Goal: Ask a question

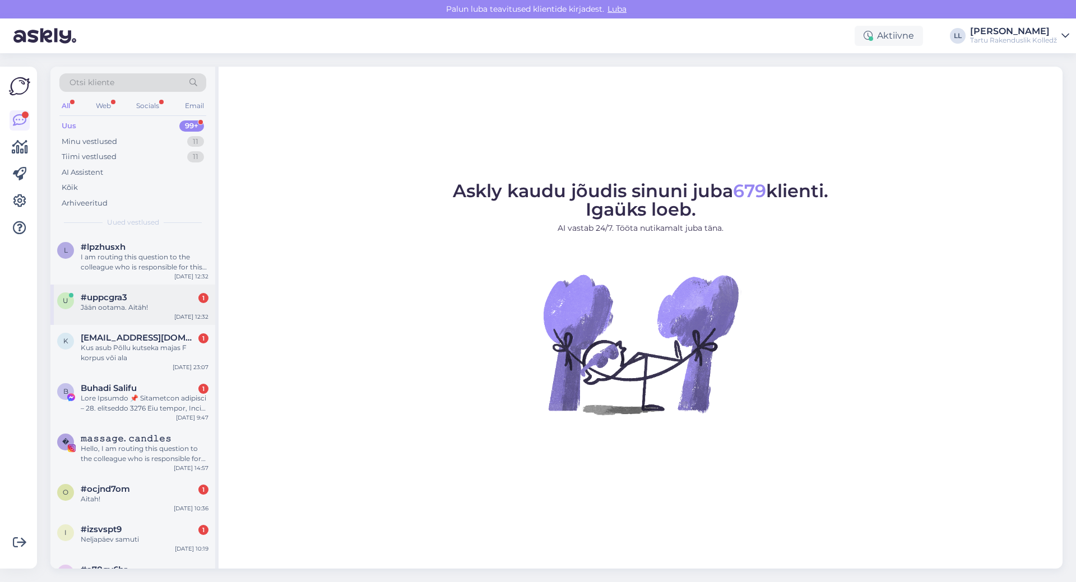
click at [136, 311] on div "Jään ootama. Aitäh!" at bounding box center [145, 308] width 128 height 10
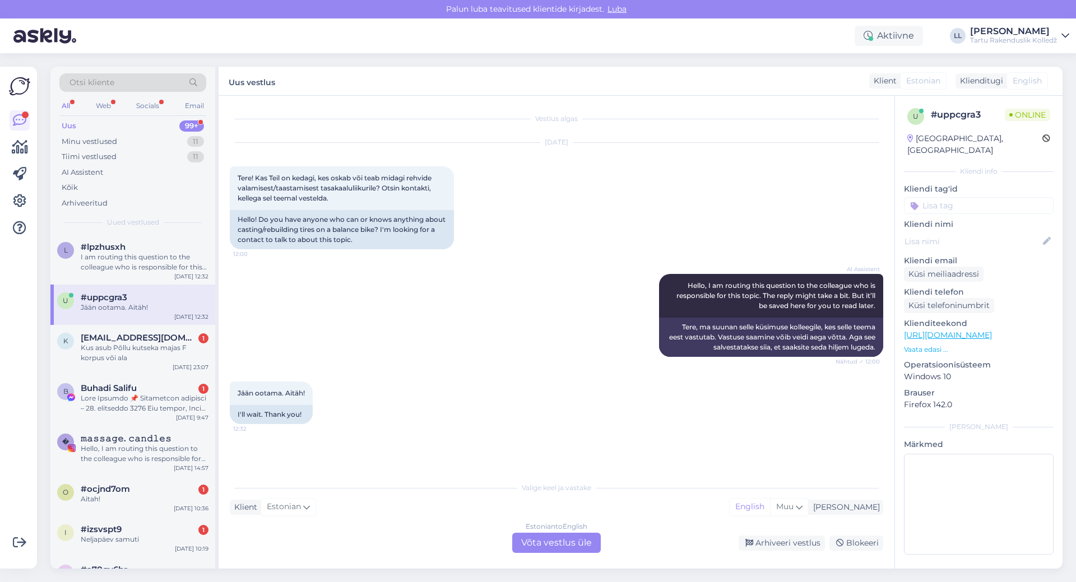
click at [566, 547] on div "Estonian to English Võta vestlus üle" at bounding box center [556, 543] width 89 height 20
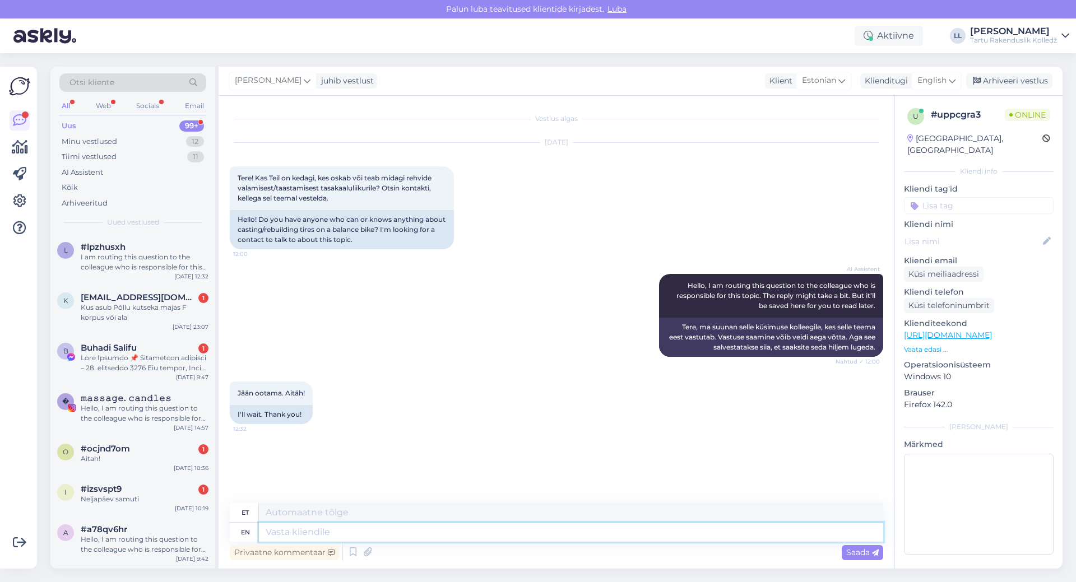
click at [715, 535] on textarea at bounding box center [571, 532] width 624 height 19
click at [940, 73] on div "English" at bounding box center [936, 81] width 50 height 18
type input "es"
click at [900, 149] on link "Estonian" at bounding box center [911, 149] width 123 height 18
click at [391, 525] on textarea at bounding box center [557, 530] width 654 height 24
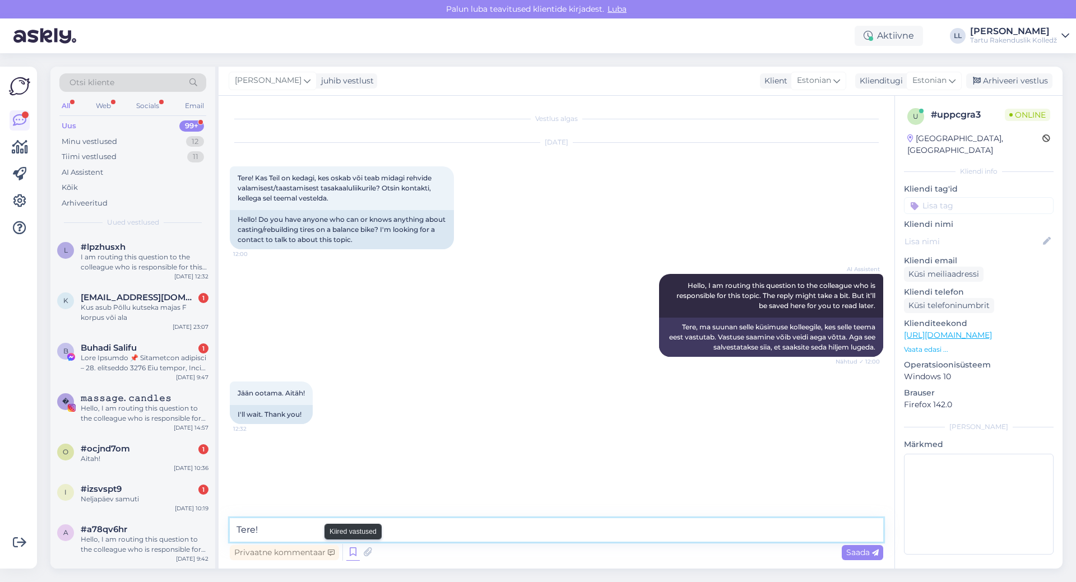
type textarea "Tere!"
click at [350, 547] on icon at bounding box center [352, 552] width 13 height 17
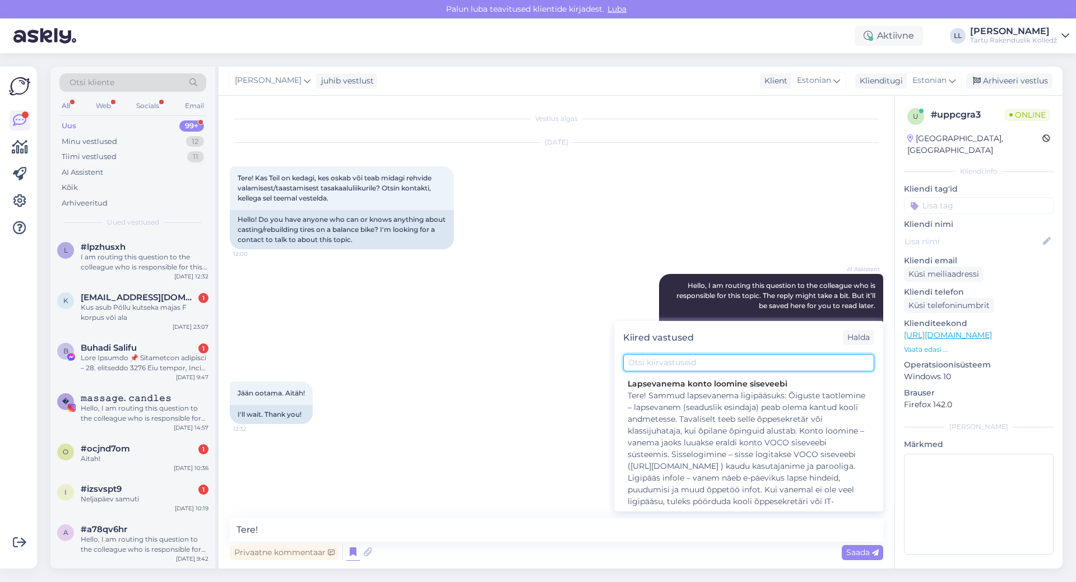
click at [672, 362] on input "text" at bounding box center [748, 362] width 251 height 17
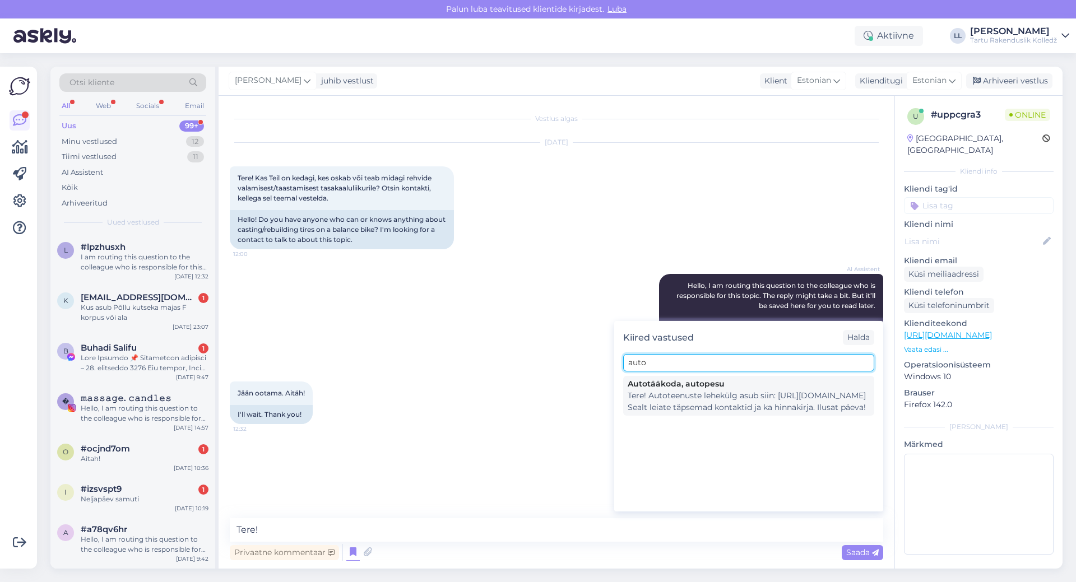
type input "auto"
click at [707, 395] on div "Tere! Autoteenuste lehekülg asub siin: [URL][DOMAIN_NAME] Sealt leiate täpsemad…" at bounding box center [749, 402] width 242 height 24
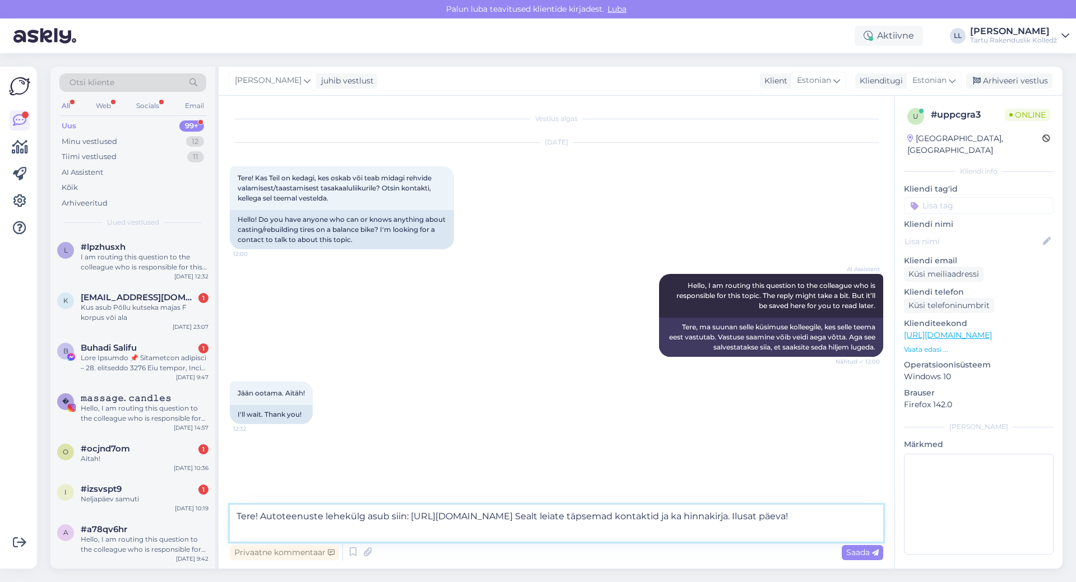
drag, startPoint x: 806, startPoint y: 517, endPoint x: 828, endPoint y: 524, distance: 22.9
click at [828, 524] on textarea "Tere! Autoteenuste lehekülg asub siin: [URL][DOMAIN_NAME] Sealt leiate täpsemad…" at bounding box center [557, 523] width 654 height 37
type textarea "Tere! Autoteenuste lehekülg asub siin: [URL][DOMAIN_NAME] Sealt leiate täpsemad…"
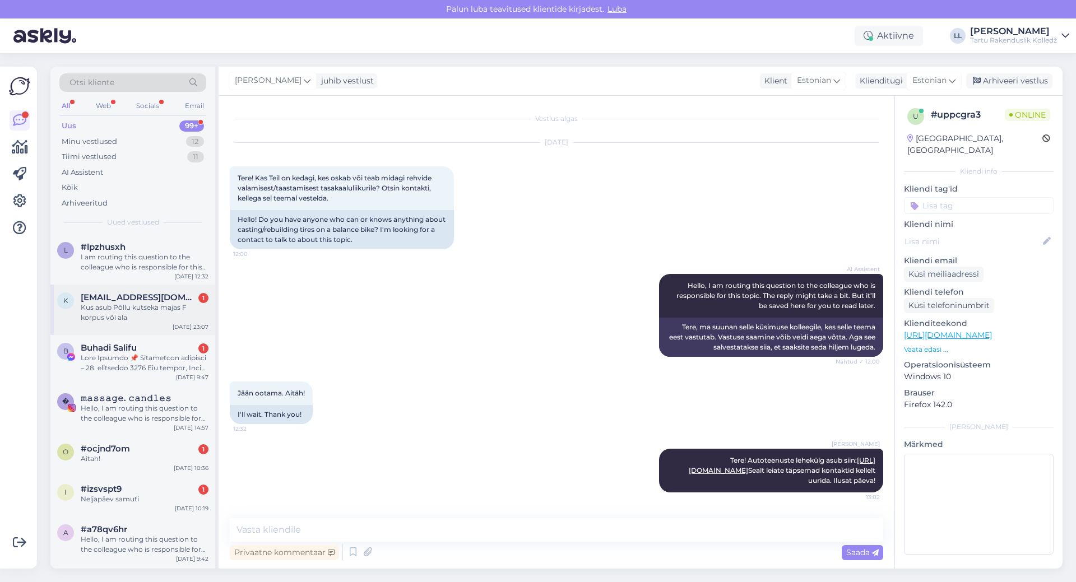
click at [129, 325] on div "k [EMAIL_ADDRESS][DOMAIN_NAME] 1 Kus asub Põllu kutseka majas F korpus või ala …" at bounding box center [132, 310] width 165 height 50
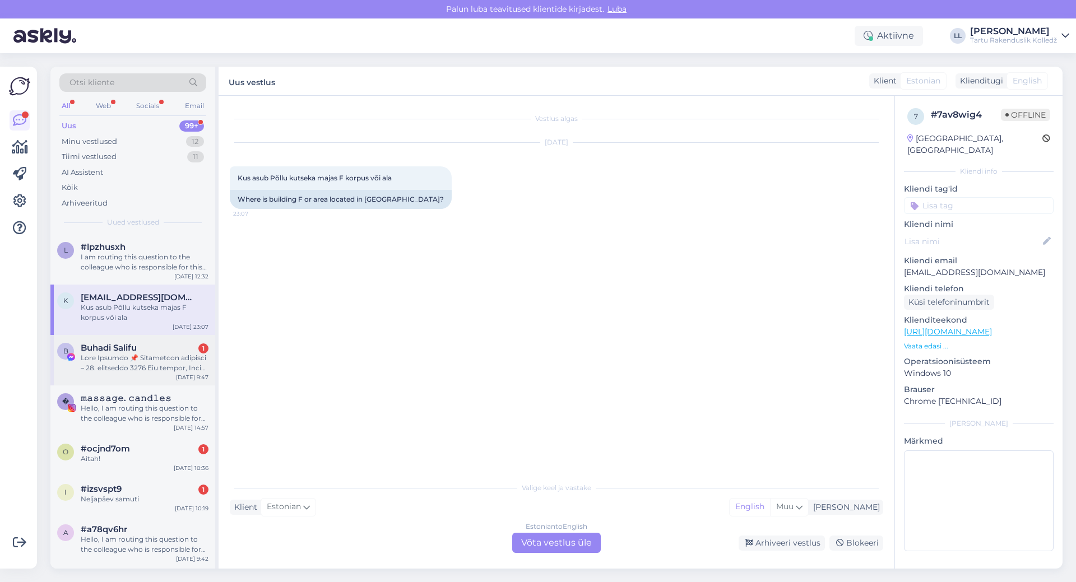
click at [112, 355] on div at bounding box center [145, 363] width 128 height 20
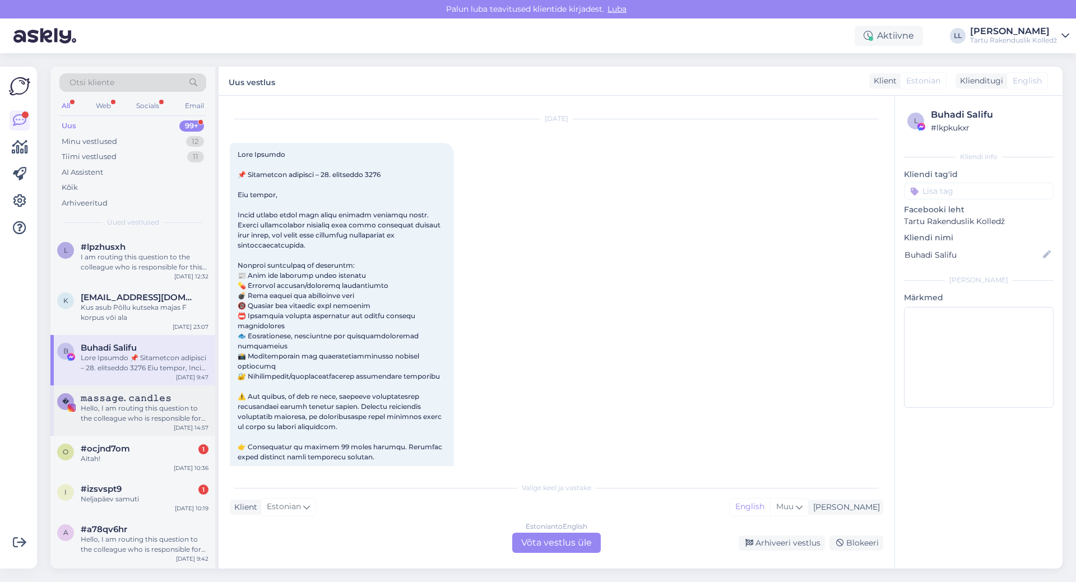
click at [138, 405] on div "Hello, I am routing this question to the colleague who is responsible for this …" at bounding box center [145, 414] width 128 height 20
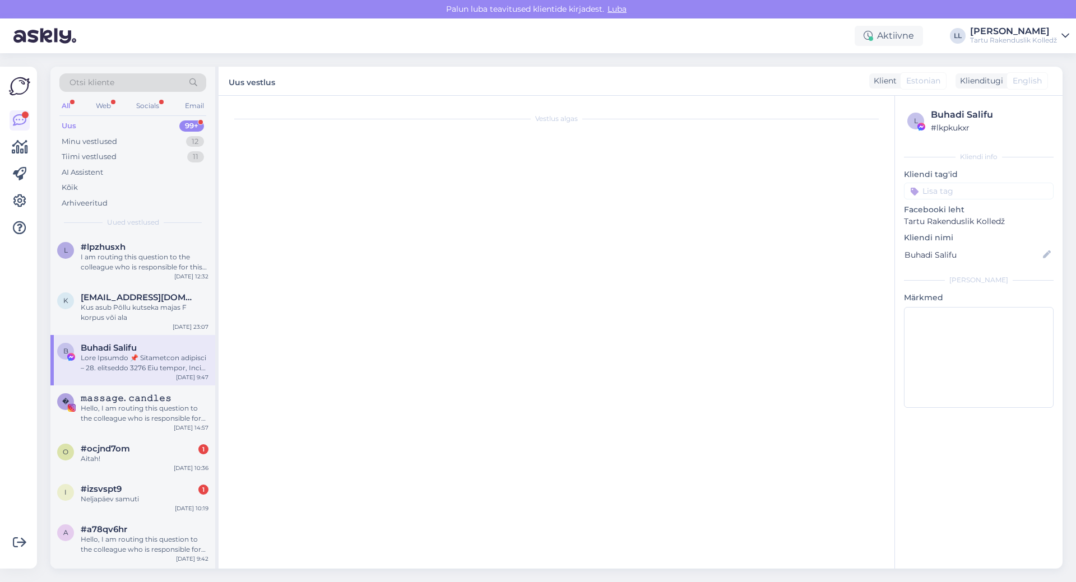
scroll to position [206, 0]
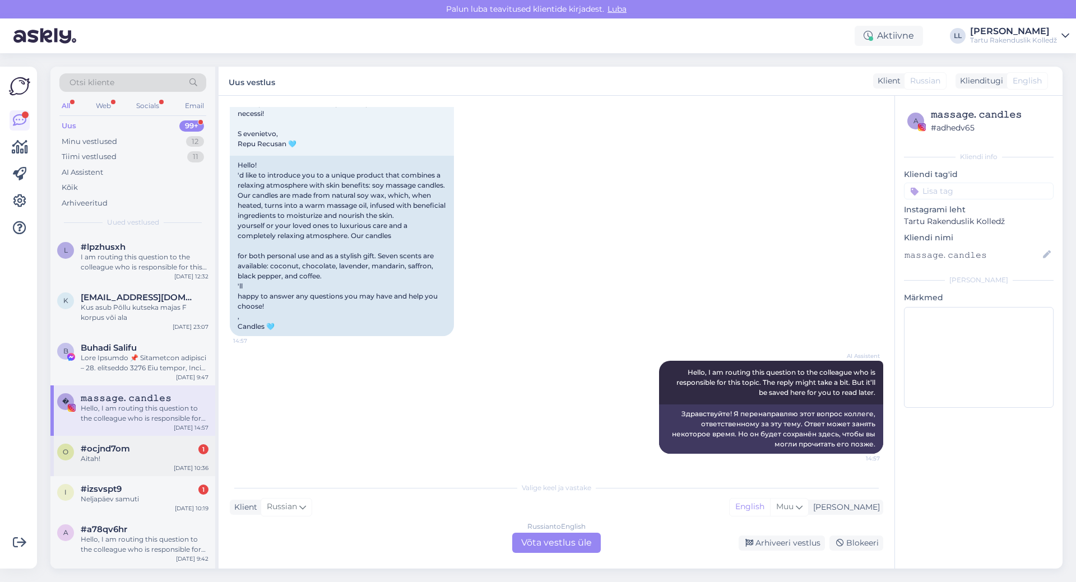
click at [112, 452] on span "#ocjnd7om" at bounding box center [105, 449] width 49 height 10
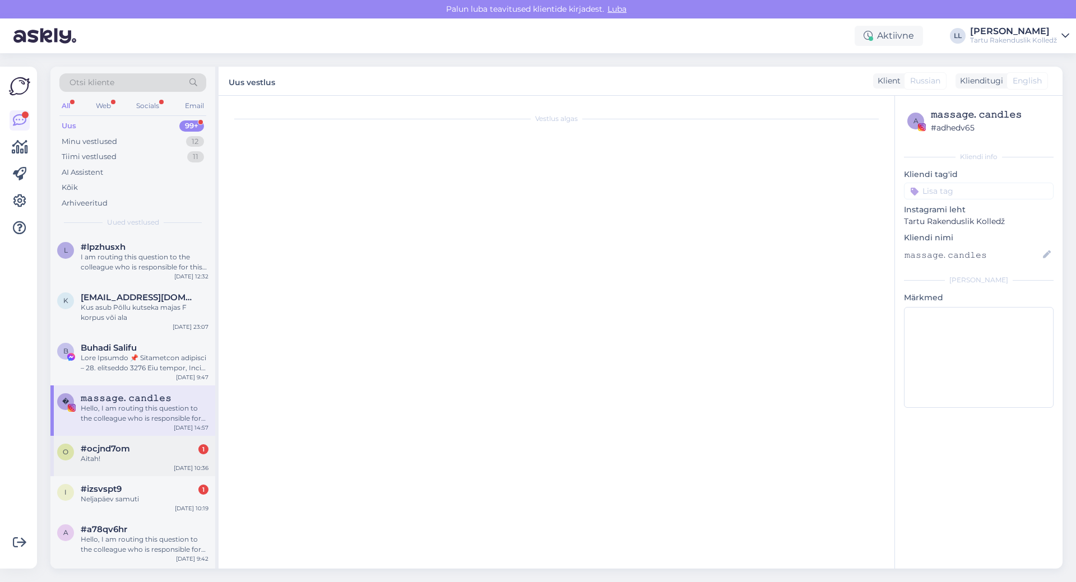
scroll to position [0, 0]
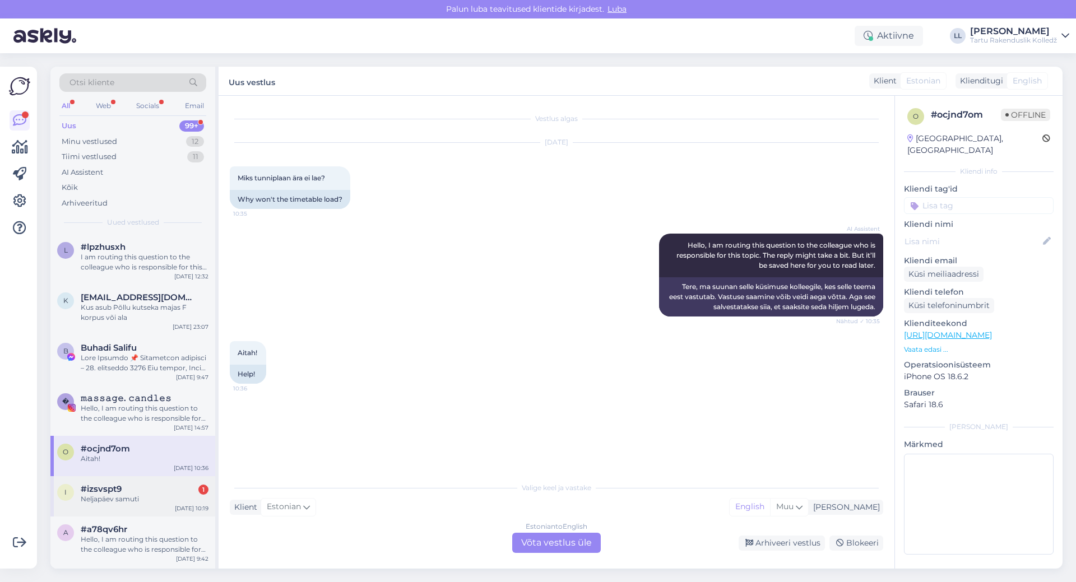
click at [123, 490] on div "#izsvspt9 1" at bounding box center [145, 489] width 128 height 10
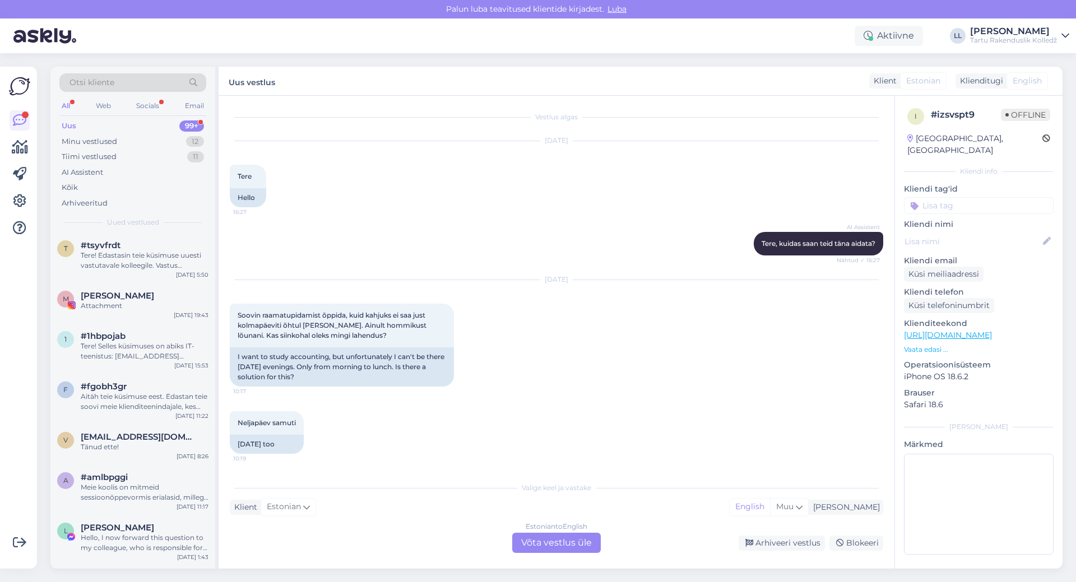
scroll to position [112, 0]
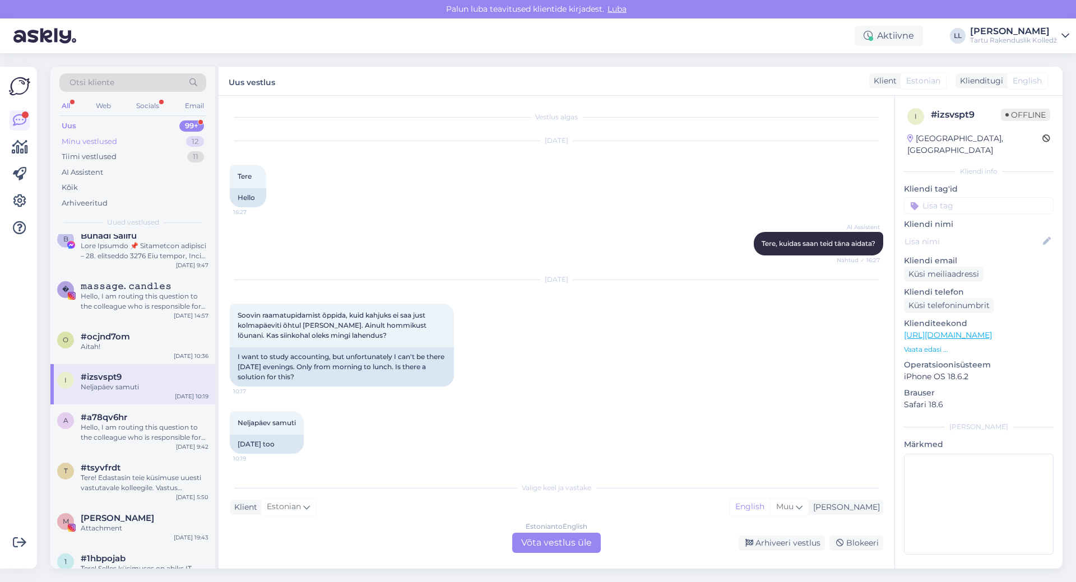
click at [117, 144] on div "Minu vestlused" at bounding box center [89, 141] width 55 height 11
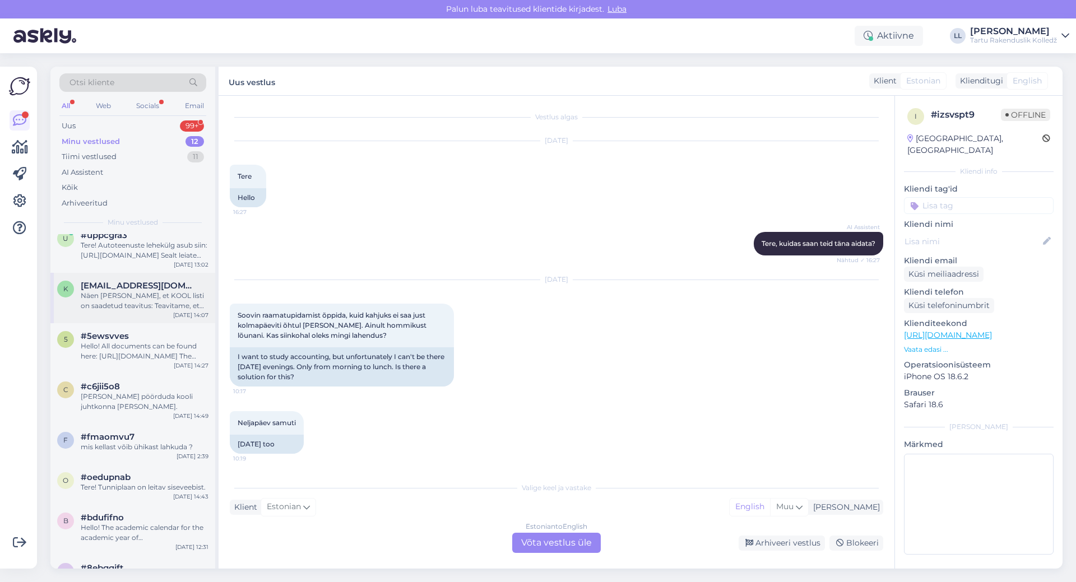
scroll to position [0, 0]
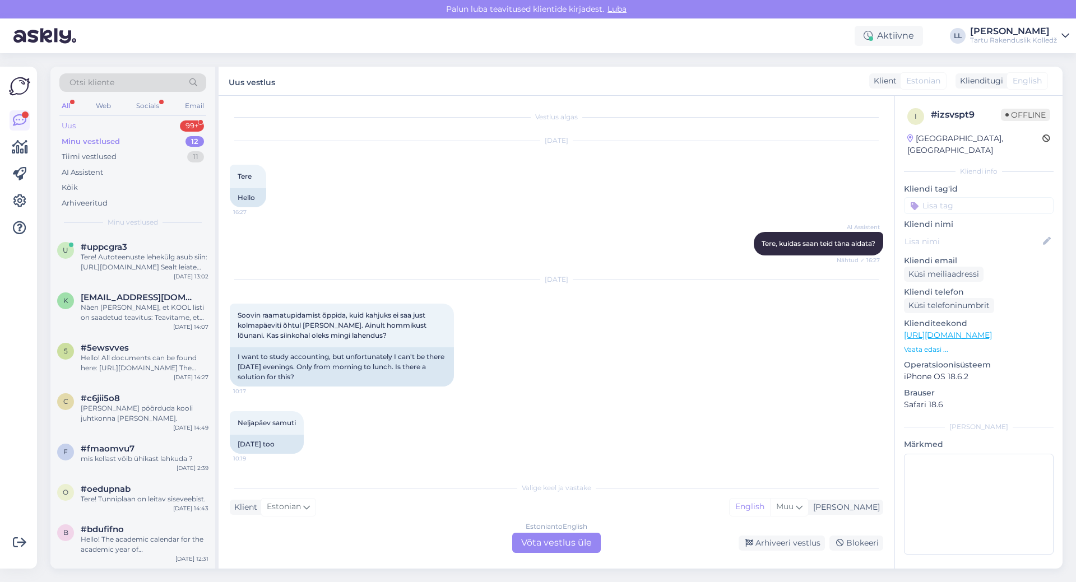
click at [76, 126] on div "Uus" at bounding box center [69, 126] width 14 height 11
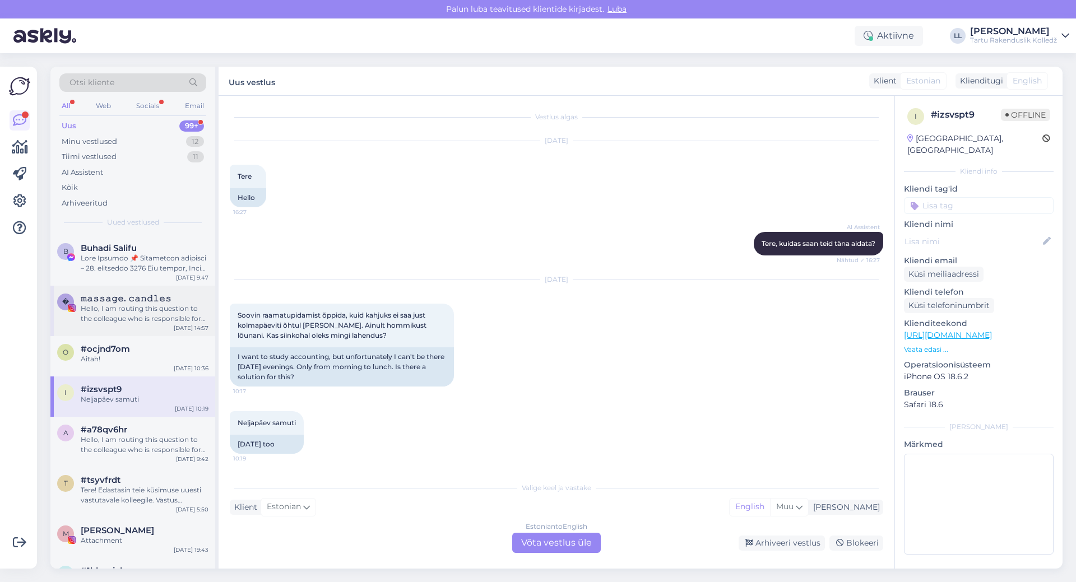
scroll to position [168, 0]
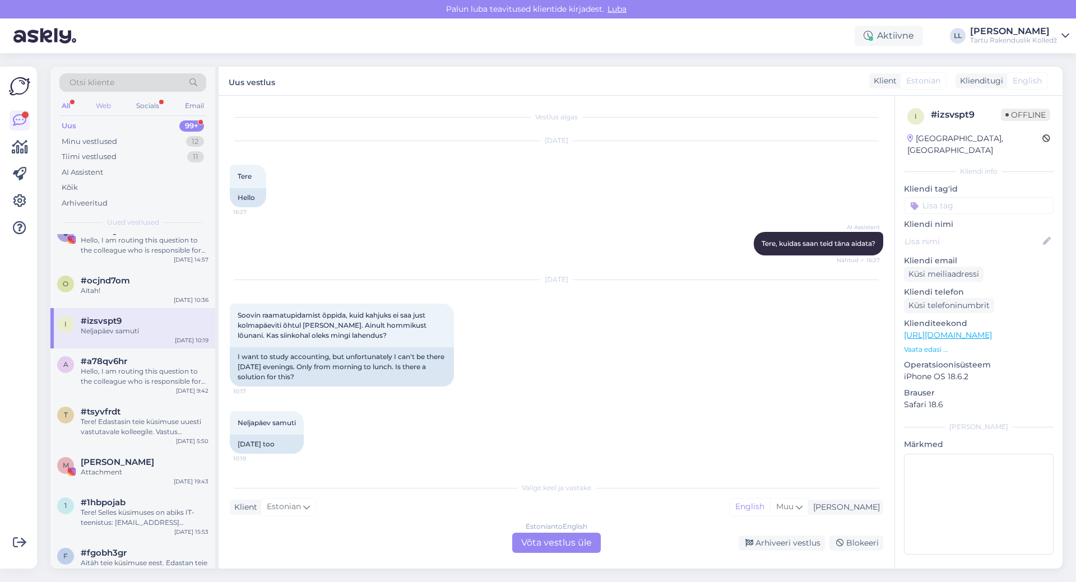
click at [104, 100] on div "Web" at bounding box center [104, 106] width 20 height 15
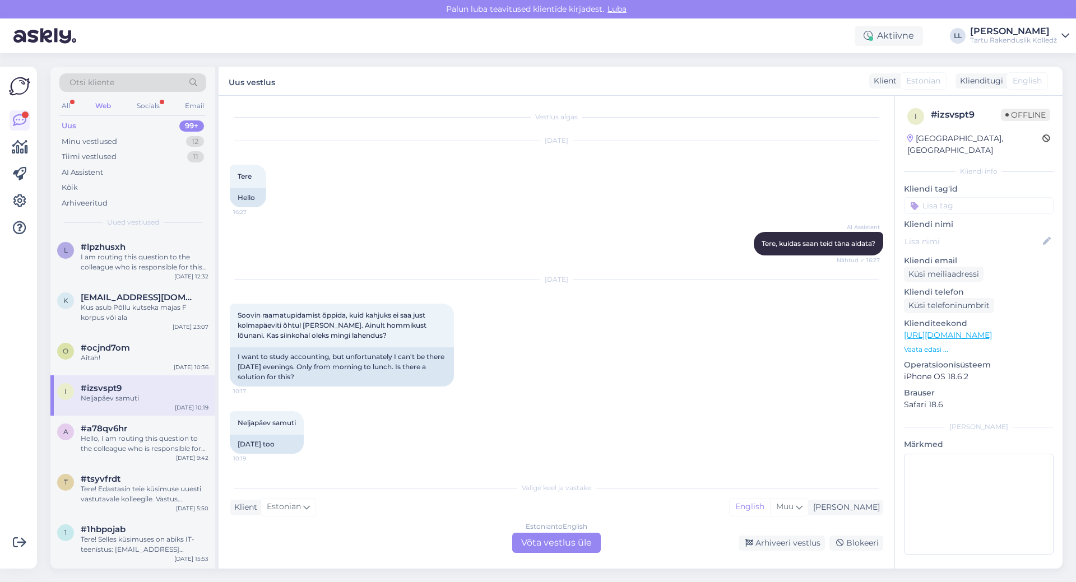
click at [106, 101] on div "Web" at bounding box center [103, 106] width 20 height 15
click at [146, 343] on div "#ocjnd7om" at bounding box center [145, 348] width 128 height 10
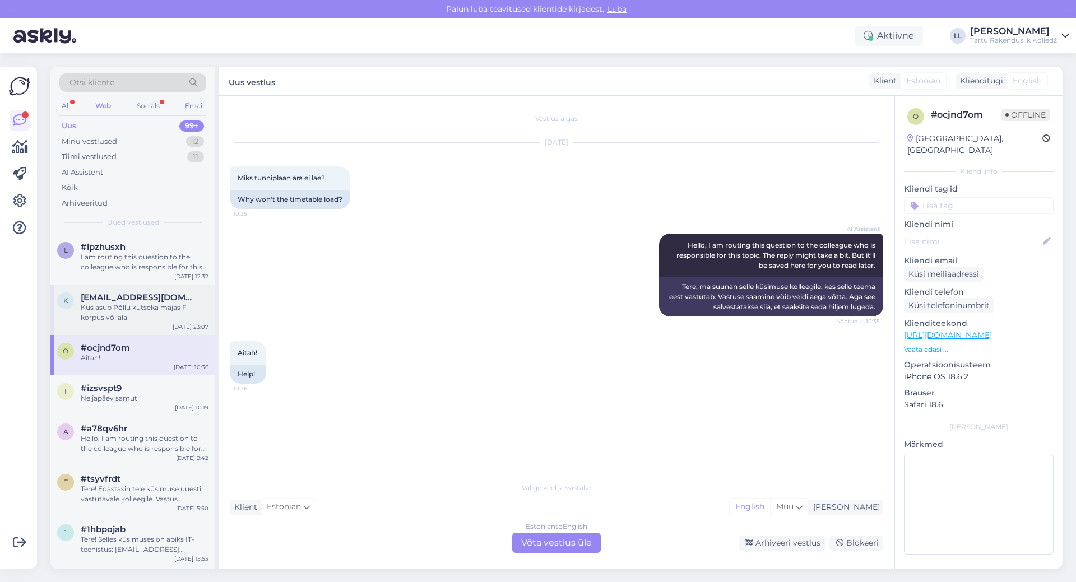
click at [138, 314] on div "Kus asub Põllu kutseka majas F korpus või ala" at bounding box center [145, 313] width 128 height 20
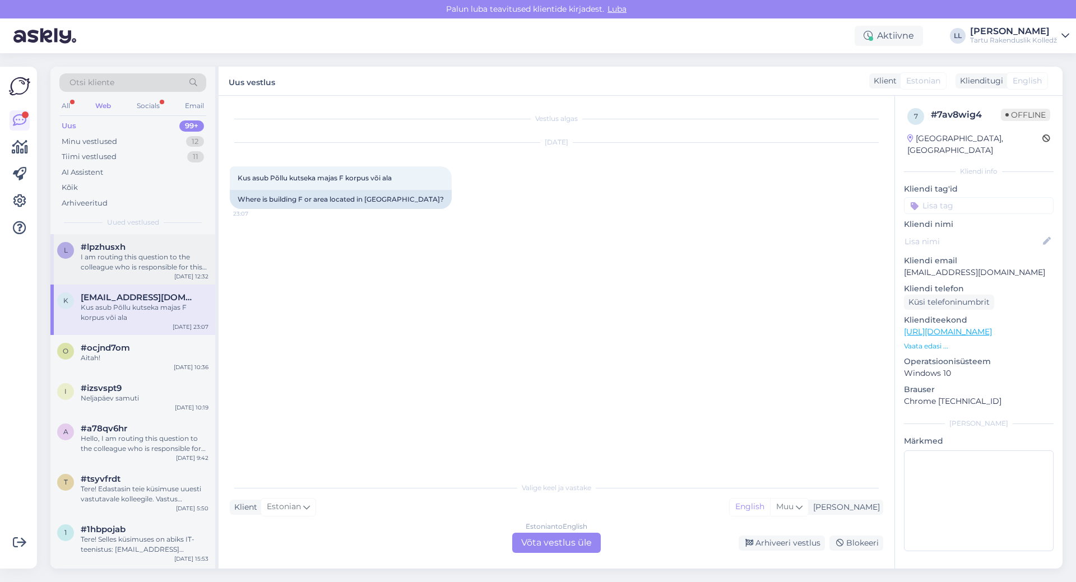
click at [140, 270] on div "I am routing this question to the colleague who is responsible for this topic. …" at bounding box center [145, 262] width 128 height 20
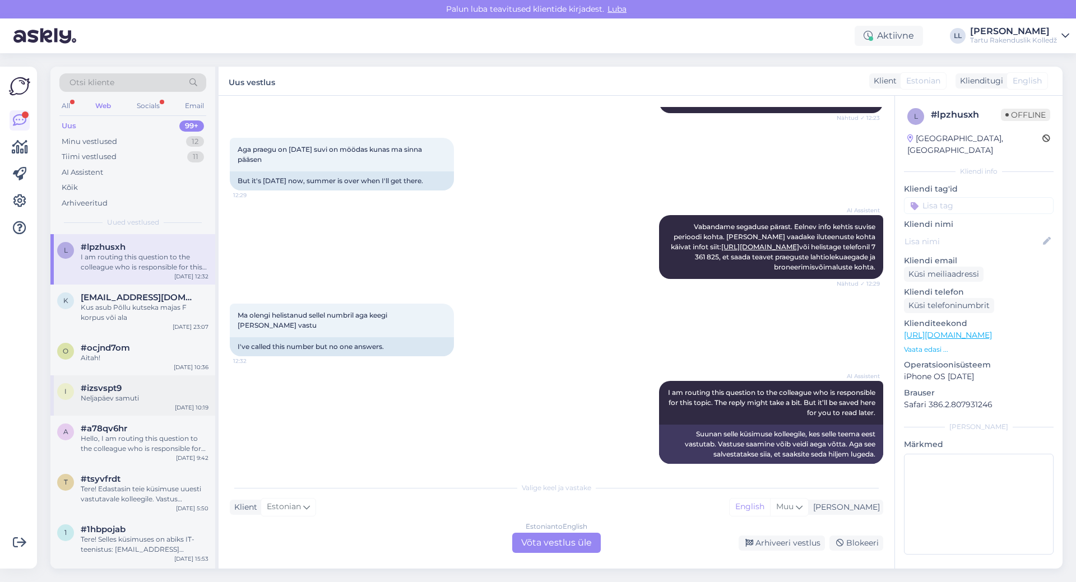
click at [131, 402] on div "Neljapäev samuti" at bounding box center [145, 398] width 128 height 10
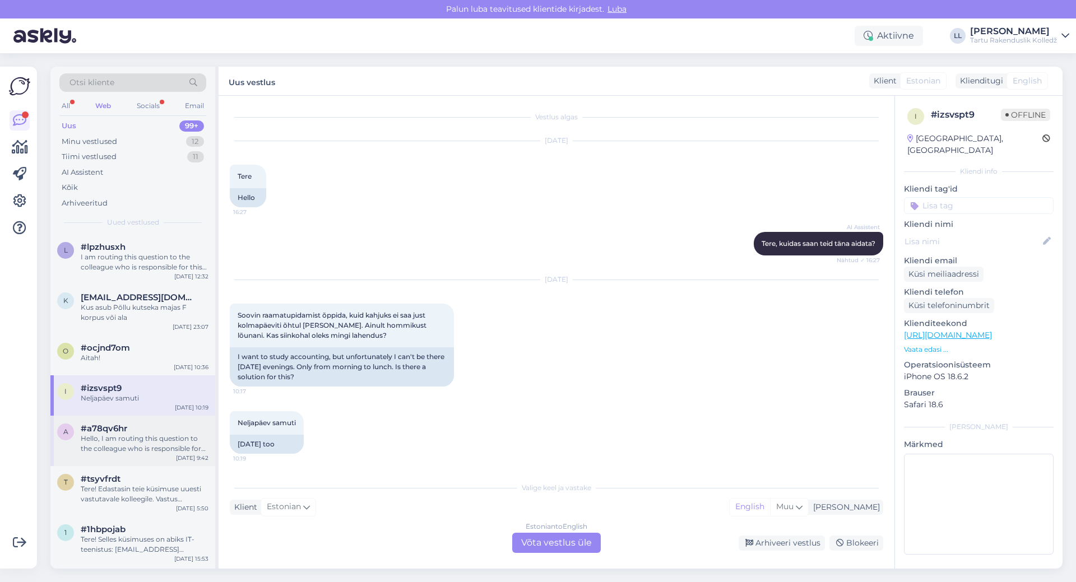
click at [133, 434] on div "Hello, I am routing this question to the colleague who is responsible for this …" at bounding box center [145, 444] width 128 height 20
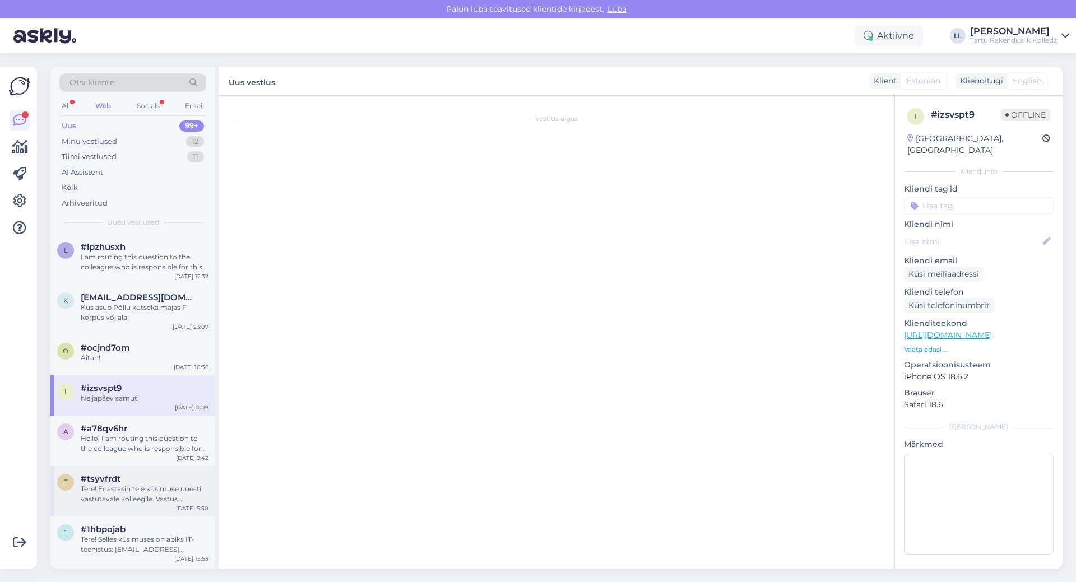
scroll to position [0, 0]
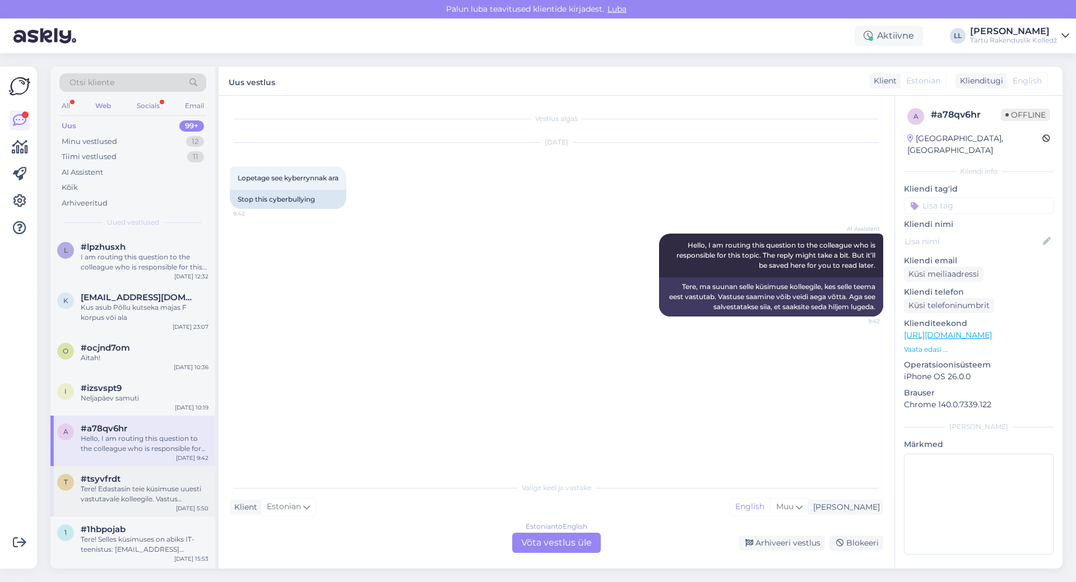
click at [132, 489] on div "Tere! Edastasin teie küsimuse uuesti vastutavale kolleegile. Vastus salvestatak…" at bounding box center [145, 494] width 128 height 20
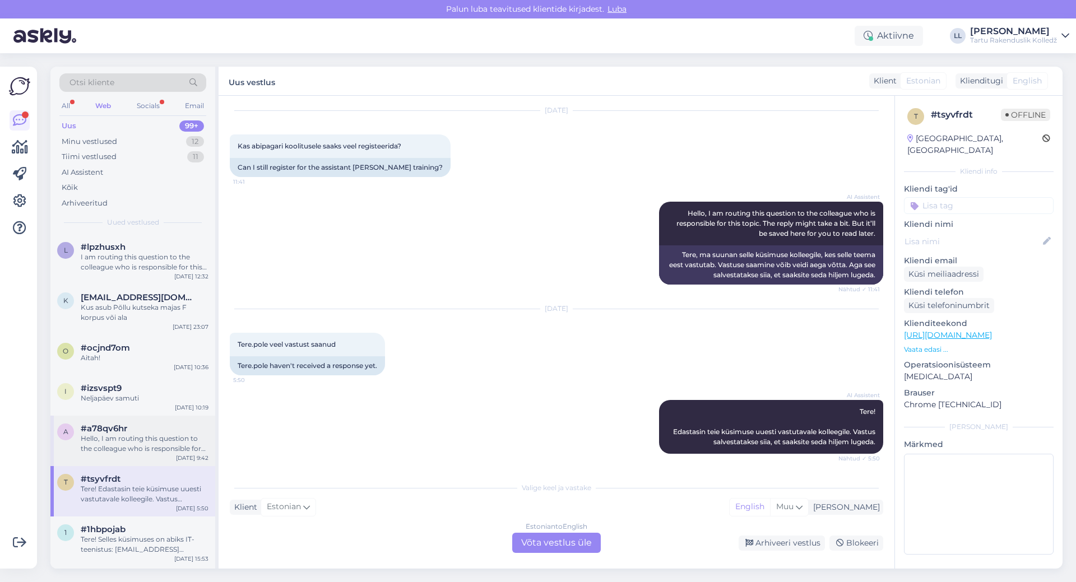
click at [132, 443] on div "Hello, I am routing this question to the colleague who is responsible for this …" at bounding box center [145, 444] width 128 height 20
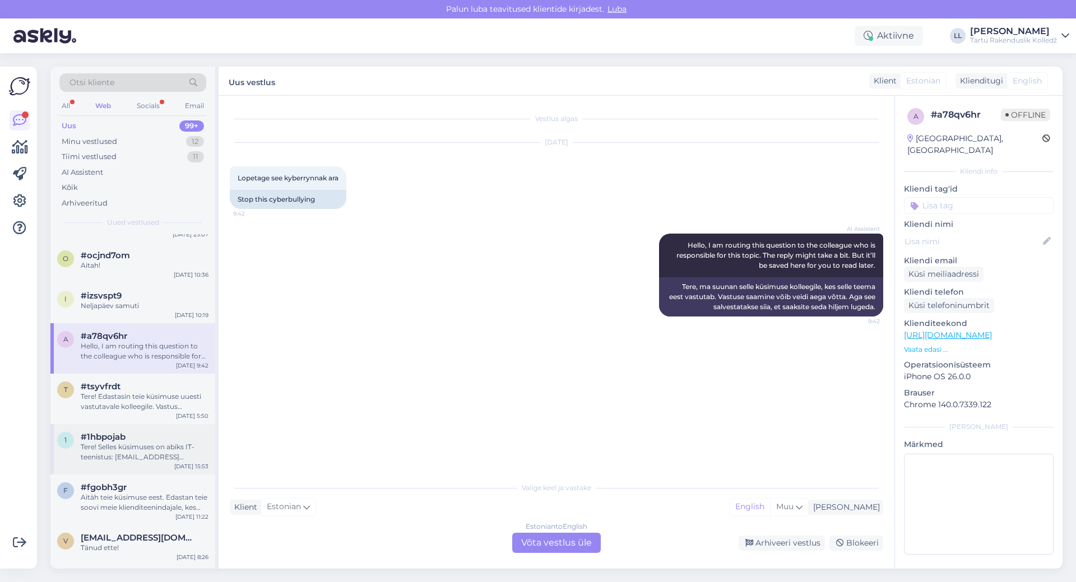
scroll to position [112, 0]
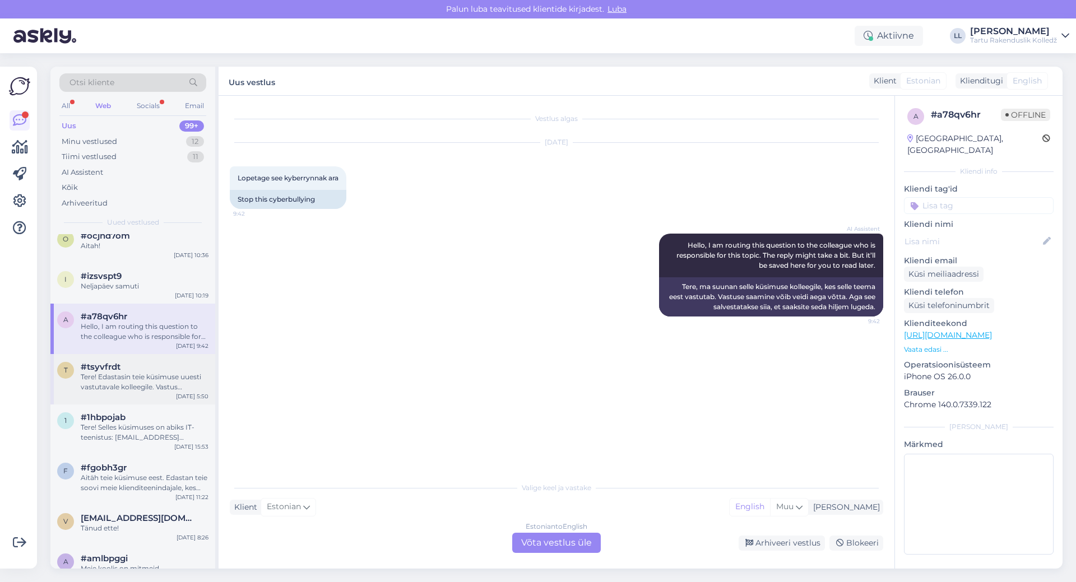
click at [143, 379] on div "Tere! Edastasin teie küsimuse uuesti vastutavale kolleegile. Vastus salvestatak…" at bounding box center [145, 382] width 128 height 20
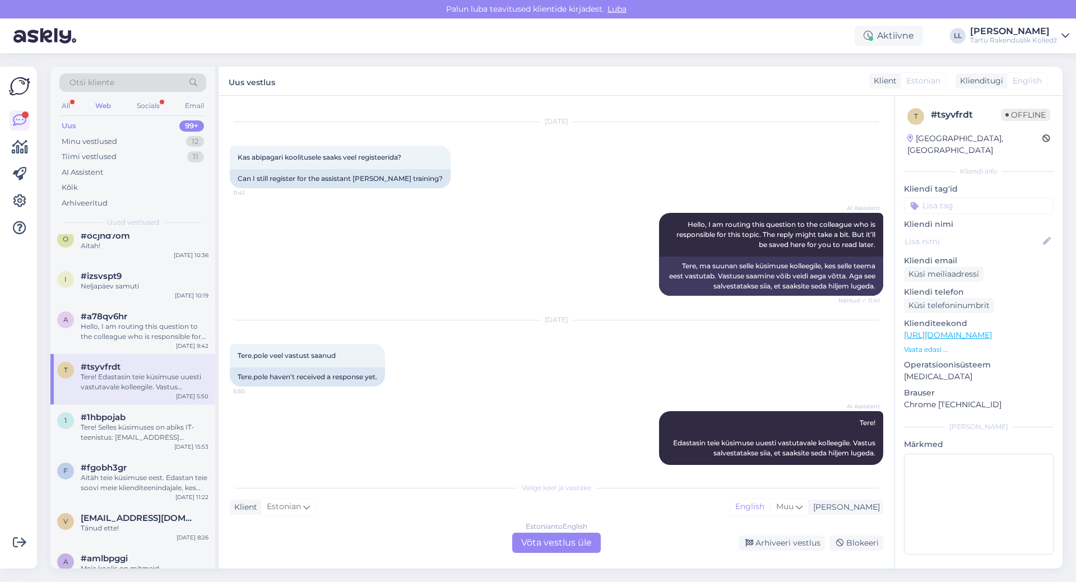
scroll to position [32, 0]
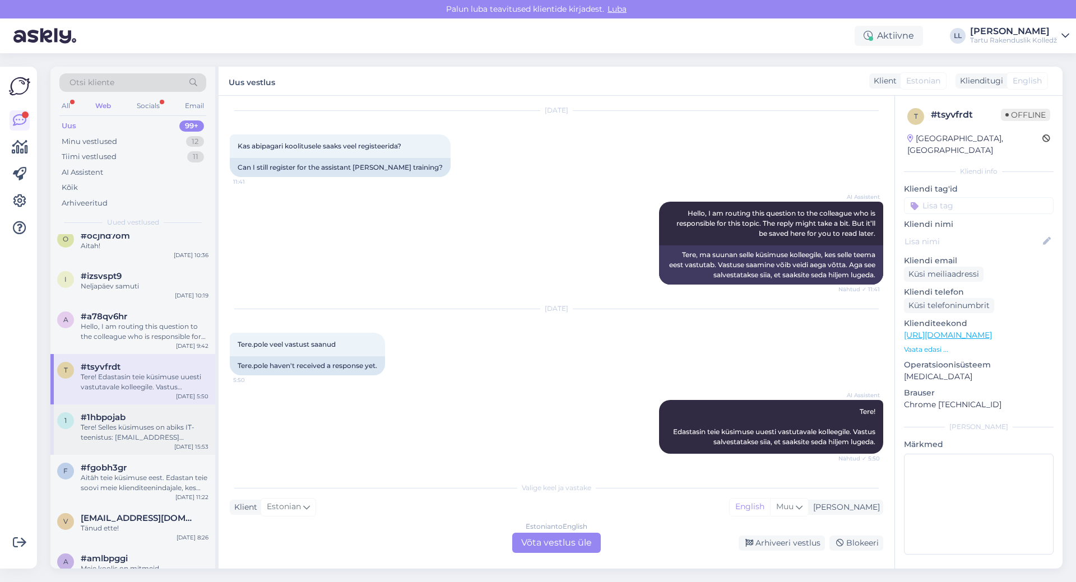
click at [122, 432] on div "Tere! Selles küsimuses on abiks IT-teenistus: [EMAIL_ADDRESS][DOMAIN_NAME]" at bounding box center [145, 433] width 128 height 20
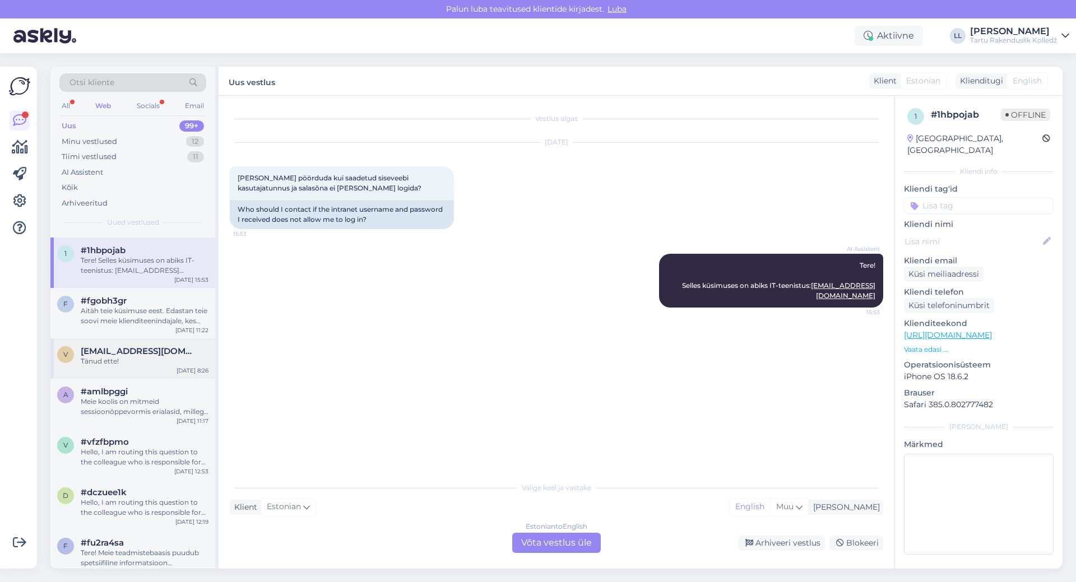
scroll to position [280, 0]
click at [143, 310] on div "Aitäh teie küsimuse eest. Edastan teie soovi meie klienditeenindajale, kes saab…" at bounding box center [145, 315] width 128 height 20
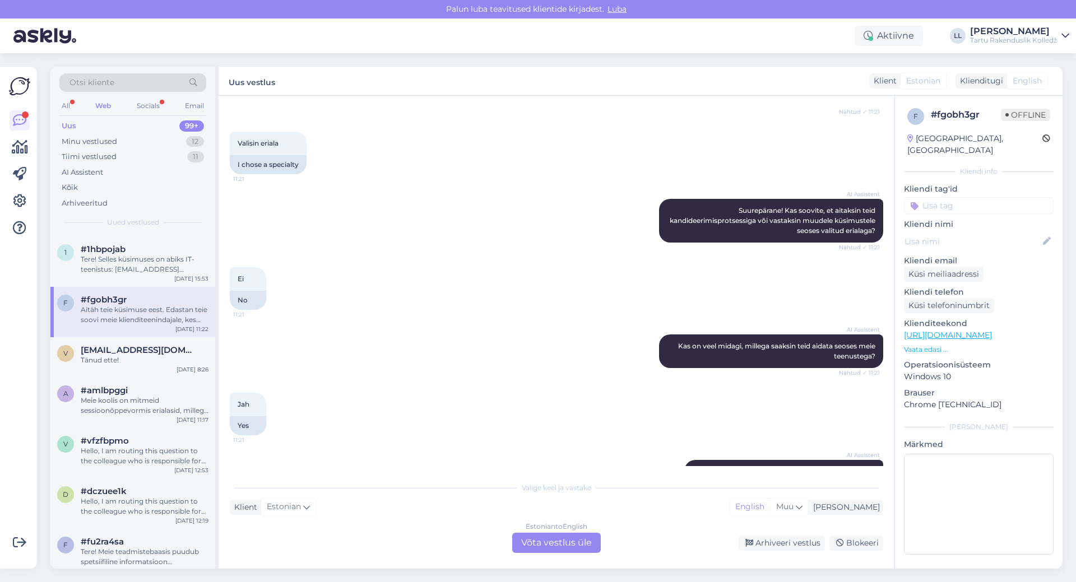
scroll to position [492, 0]
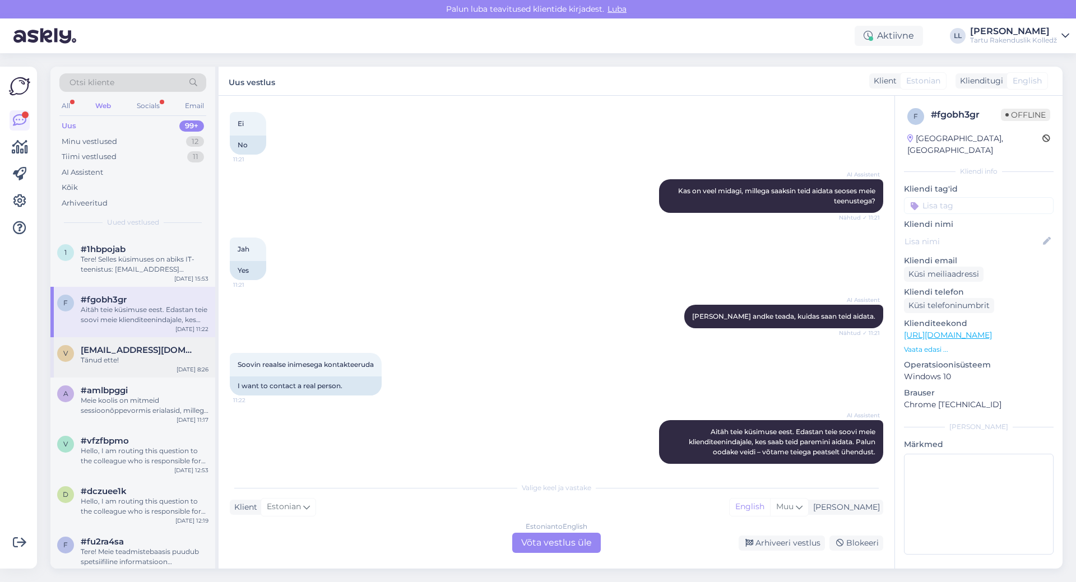
click at [126, 349] on span "[EMAIL_ADDRESS][DOMAIN_NAME]" at bounding box center [139, 350] width 117 height 10
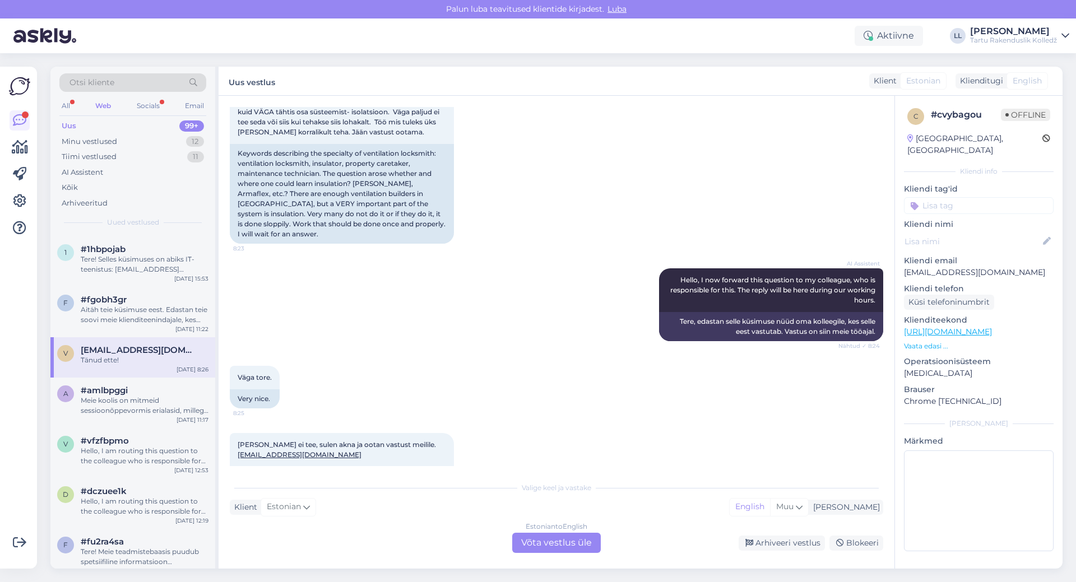
scroll to position [216, 0]
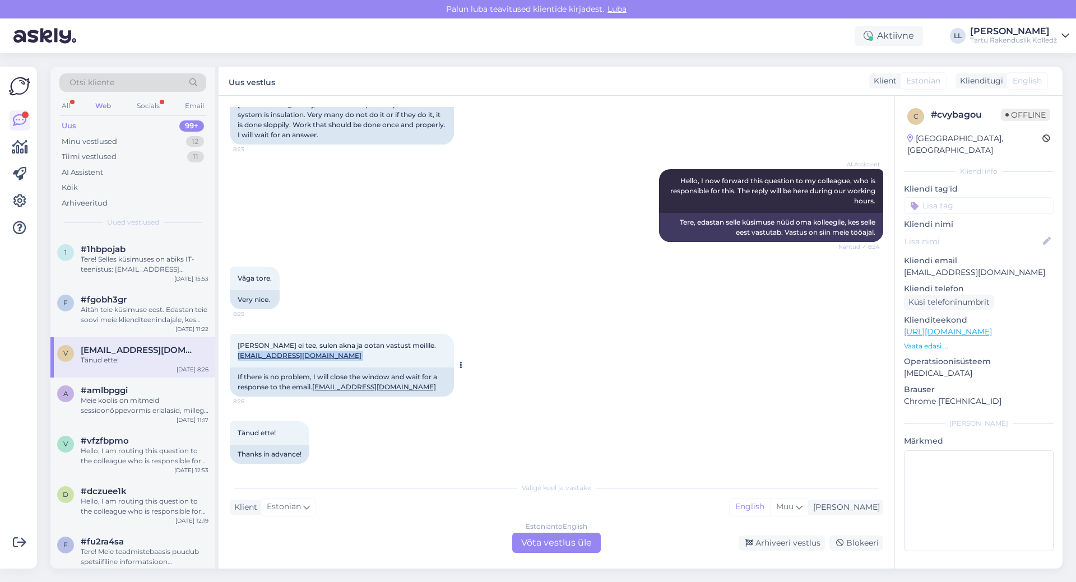
drag, startPoint x: 322, startPoint y: 348, endPoint x: 238, endPoint y: 349, distance: 84.6
click at [238, 349] on div "[PERSON_NAME] ei tee, sulen akna ja ootan vastust meilile. [EMAIL_ADDRESS][DOMA…" at bounding box center [342, 351] width 224 height 34
copy span "[EMAIL_ADDRESS][DOMAIN_NAME]"
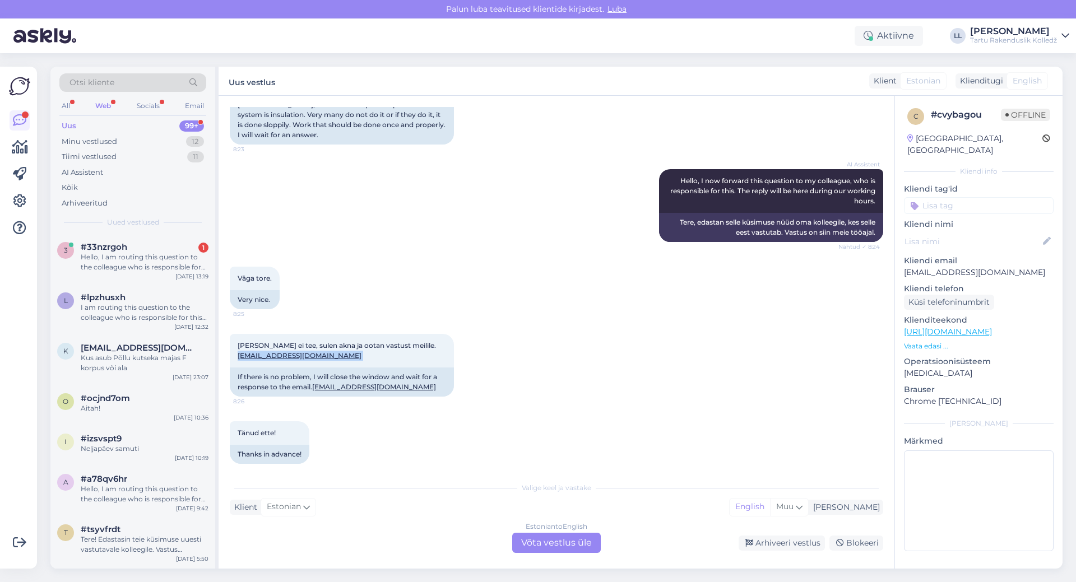
click at [102, 100] on div "Web" at bounding box center [103, 106] width 20 height 15
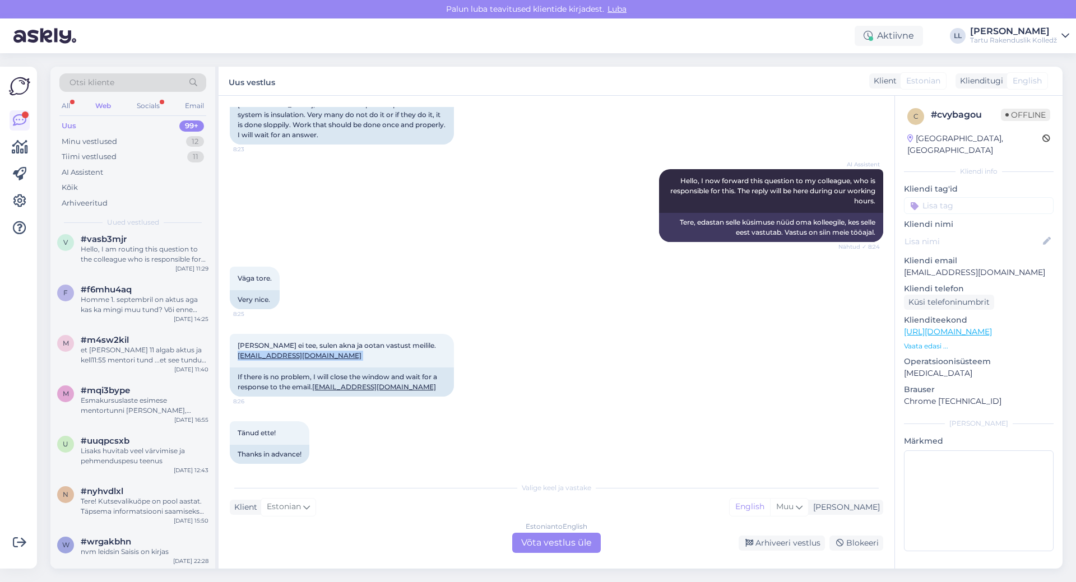
scroll to position [897, 0]
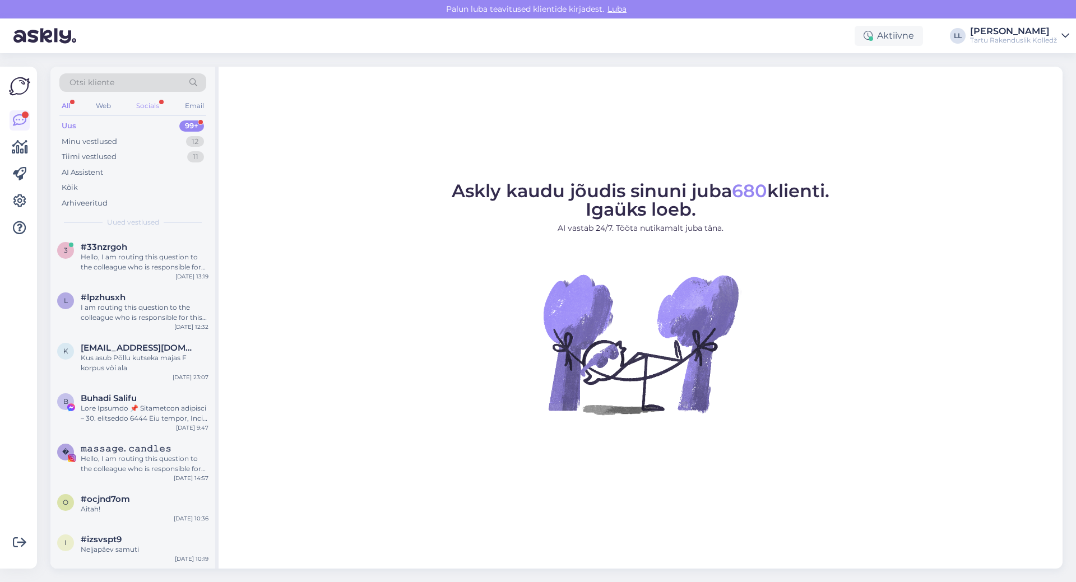
click at [151, 103] on div "Socials" at bounding box center [147, 106] width 27 height 15
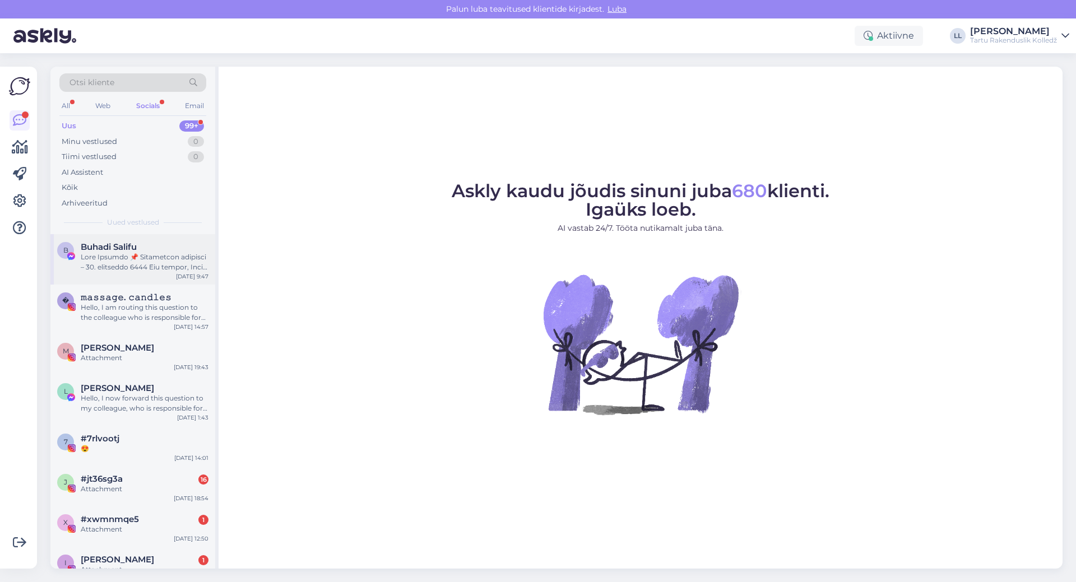
click at [158, 263] on div at bounding box center [145, 262] width 128 height 20
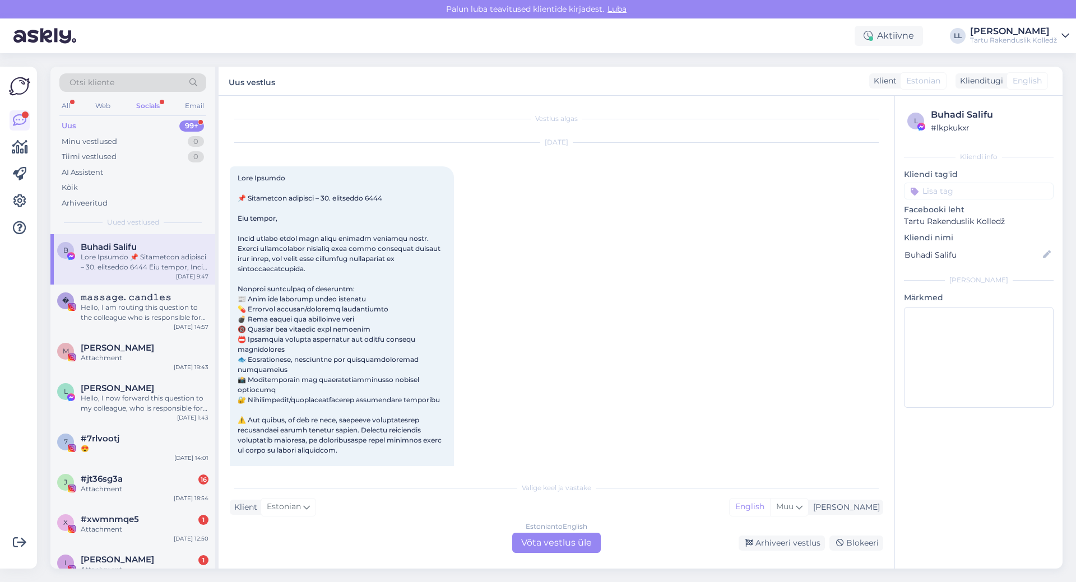
scroll to position [24, 0]
